Goal: Task Accomplishment & Management: Manage account settings

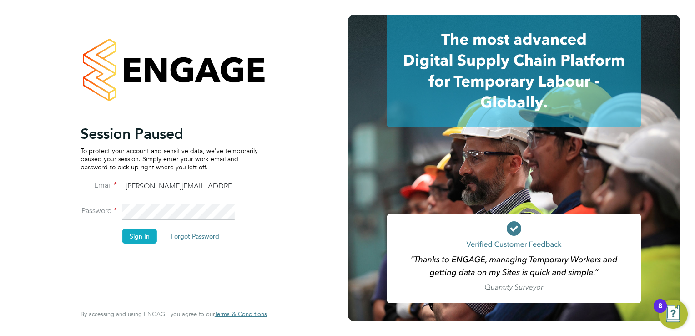
click at [136, 234] on button "Sign In" at bounding box center [139, 236] width 35 height 15
